Goal: Find specific page/section: Find specific page/section

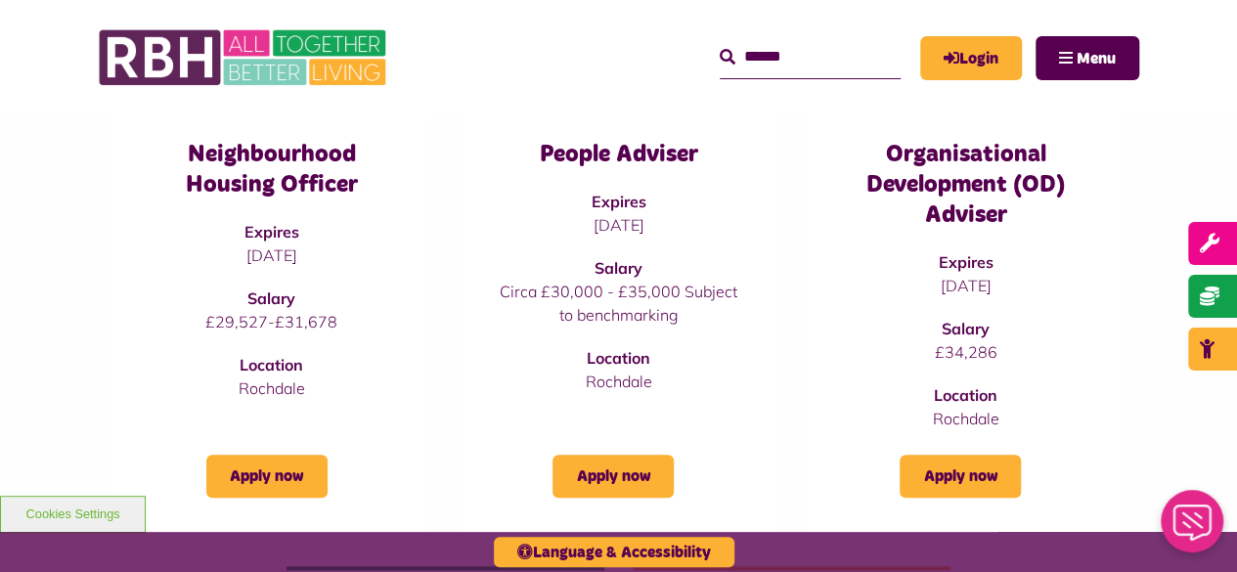
scroll to position [782, 0]
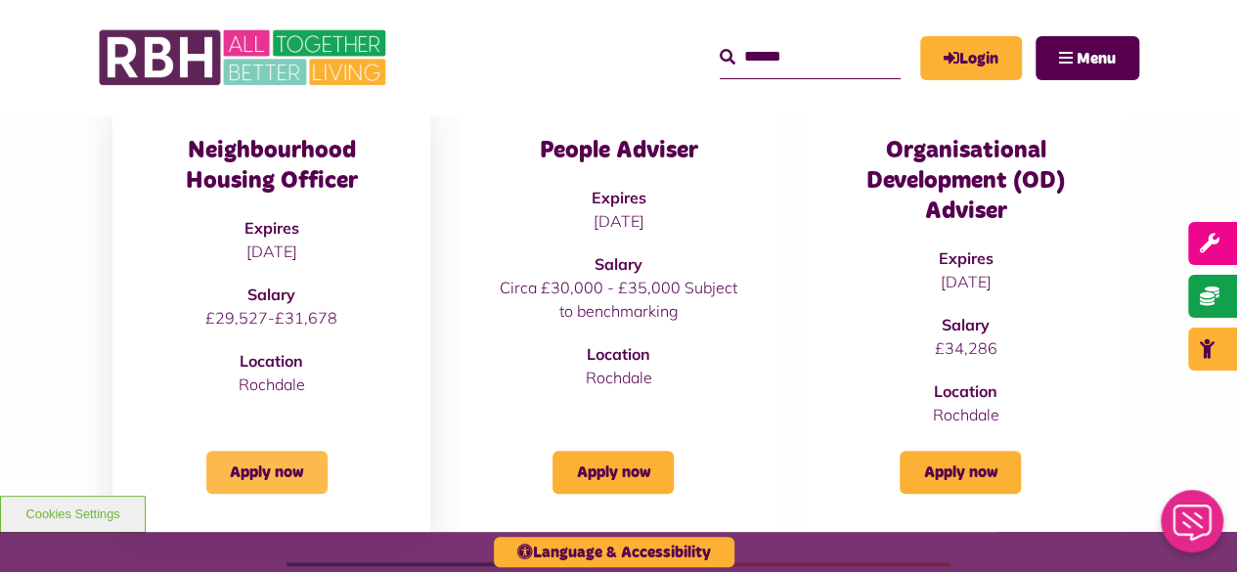
click at [265, 472] on link "Apply now" at bounding box center [266, 472] width 121 height 43
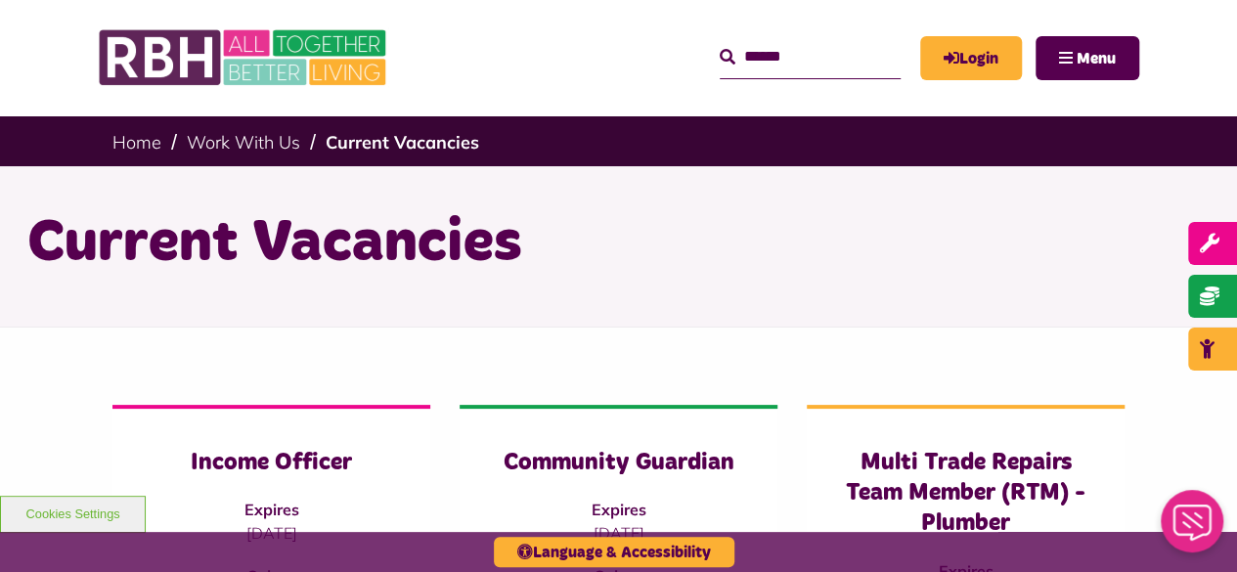
scroll to position [28, 0]
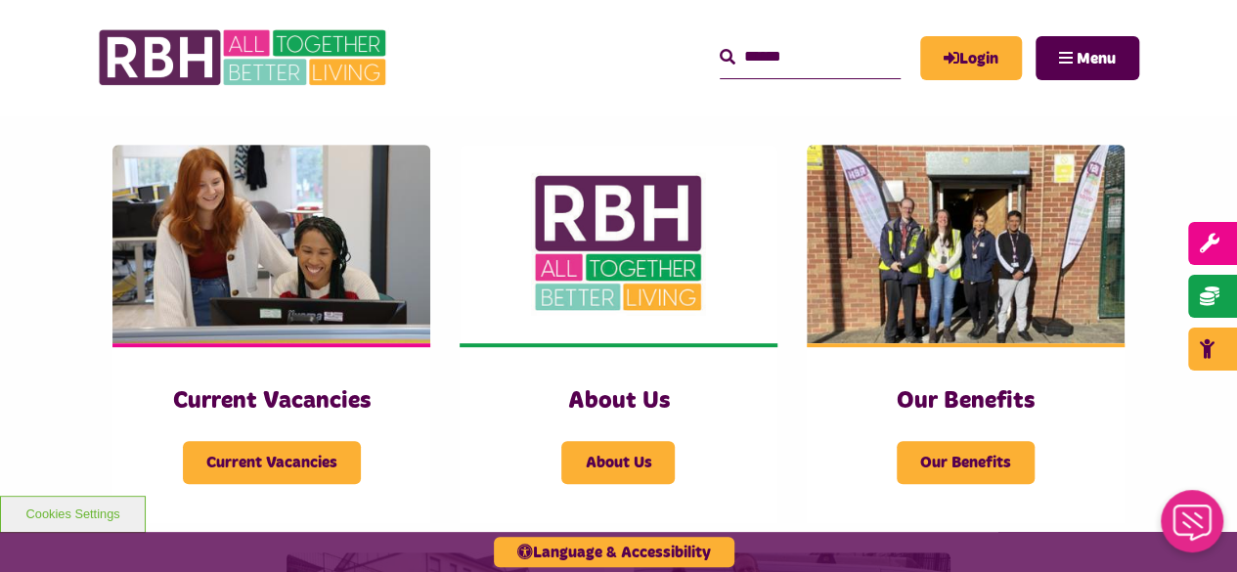
scroll to position [391, 0]
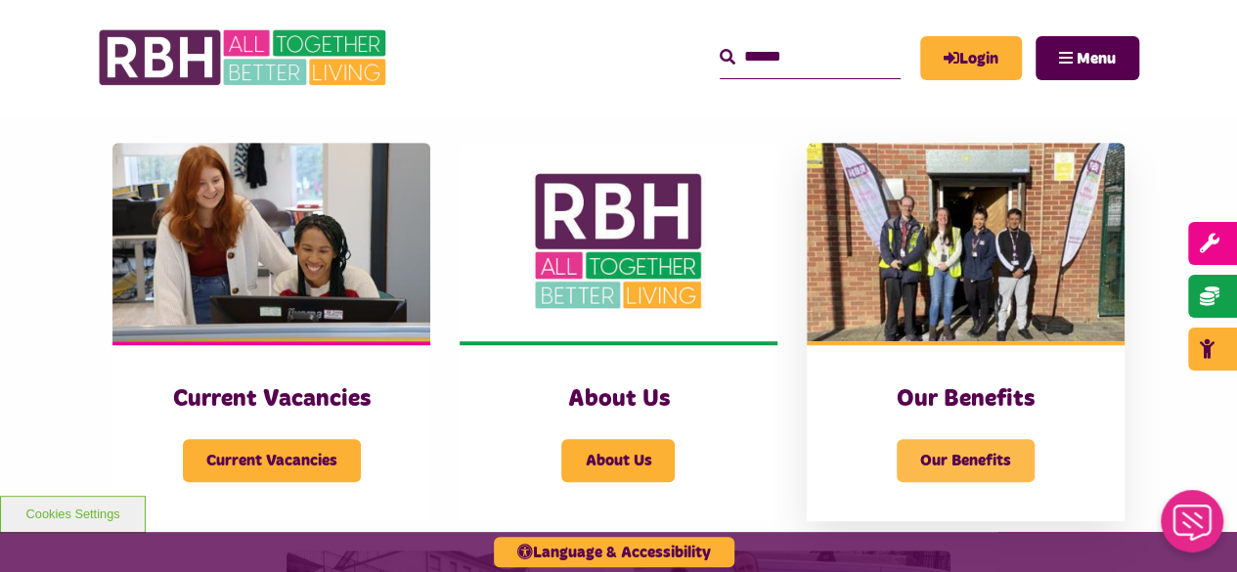
click at [1011, 440] on span "Our Benefits" at bounding box center [965, 460] width 138 height 43
